Goal: Book appointment/travel/reservation

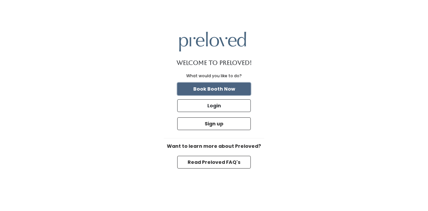
click at [236, 92] on button "Book Booth Now" at bounding box center [214, 89] width 74 height 13
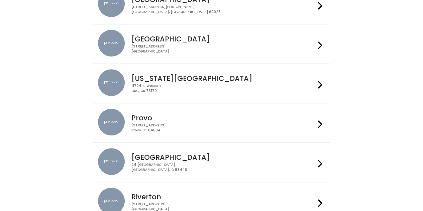
scroll to position [113, 0]
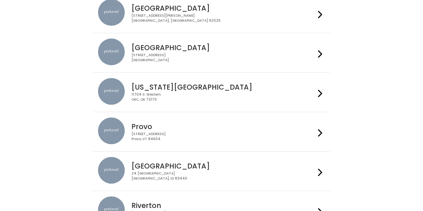
click at [239, 63] on div "[GEOGRAPHIC_DATA] [STREET_ADDRESS]" at bounding box center [211, 52] width 227 height 28
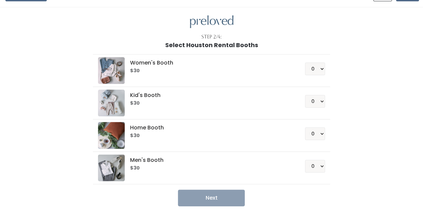
scroll to position [40, 0]
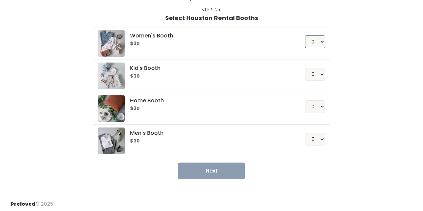
click at [319, 42] on select "0 1 2 3 4" at bounding box center [315, 41] width 20 height 13
select select "1"
click at [305, 35] on select "0 1 2 3 4" at bounding box center [315, 41] width 20 height 13
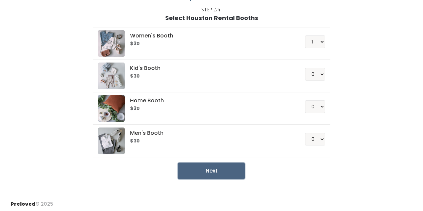
click at [204, 165] on button "Next" at bounding box center [211, 170] width 67 height 17
